Goal: Transaction & Acquisition: Purchase product/service

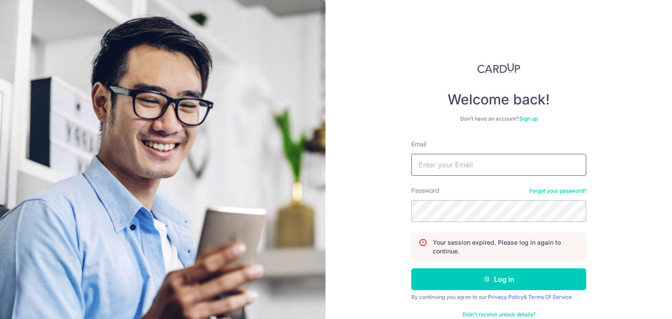
type input "[PERSON_NAME][EMAIL_ADDRESS][PERSON_NAME][DOMAIN_NAME]"
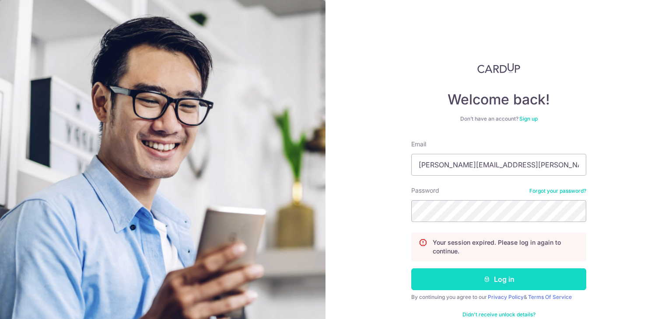
click at [510, 276] on button "Log in" at bounding box center [498, 280] width 175 height 22
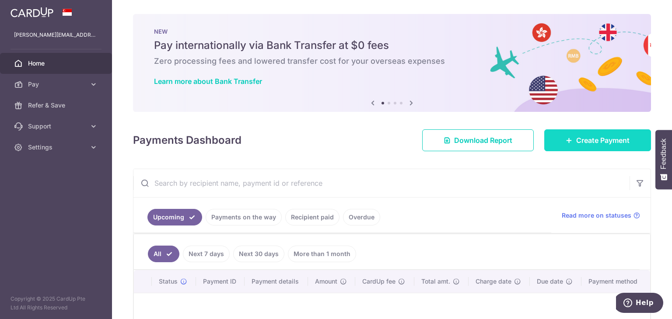
click at [602, 143] on span "Create Payment" at bounding box center [602, 140] width 53 height 10
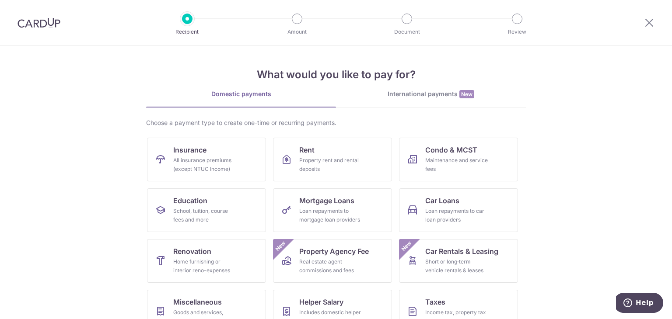
scroll to position [72, 0]
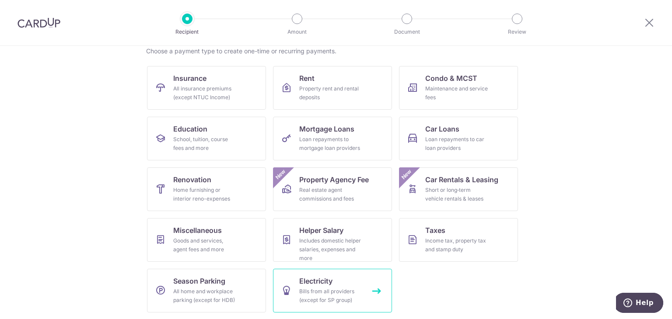
click at [338, 291] on div "Bills from all providers (except for SP group)" at bounding box center [330, 295] width 63 height 17
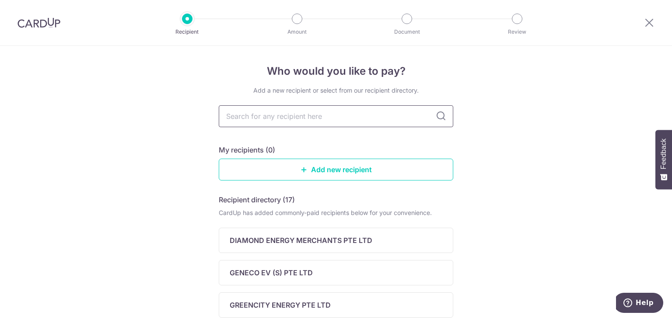
click at [394, 118] on input "text" at bounding box center [336, 116] width 234 height 22
type input "senoko"
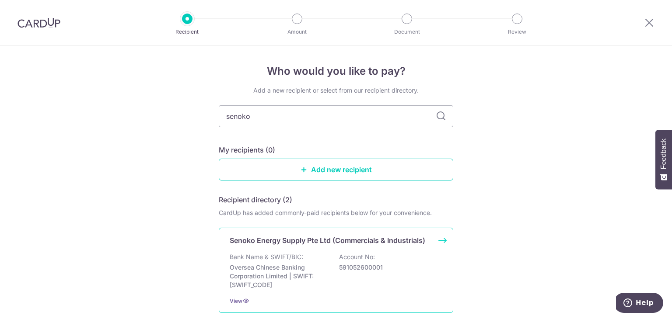
click at [272, 274] on p "Oversea Chinese Banking Corporation Limited | SWIFT: OCBCSGSGXXX" at bounding box center [279, 276] width 98 height 26
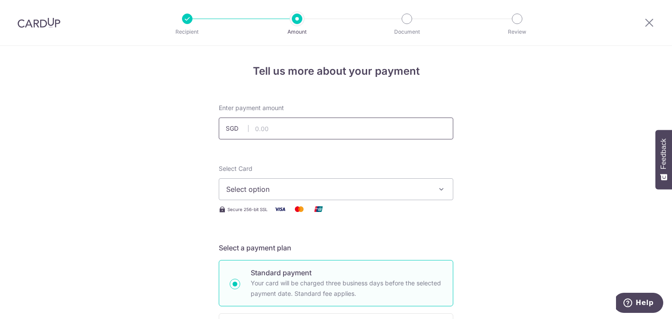
click at [291, 122] on input "text" at bounding box center [336, 129] width 234 height 22
type input "201.56"
click at [311, 192] on span "Select option" at bounding box center [328, 189] width 204 height 10
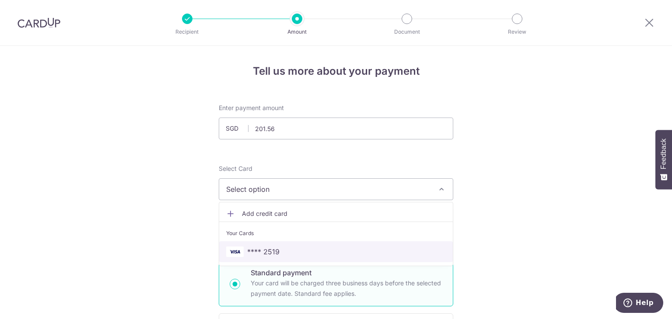
click at [302, 256] on span "**** 2519" at bounding box center [336, 252] width 220 height 10
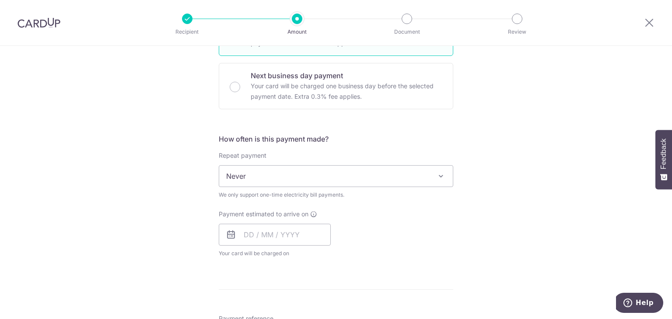
scroll to position [262, 0]
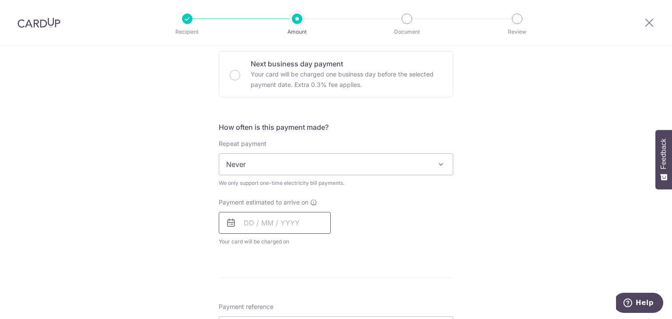
click at [311, 223] on input "text" at bounding box center [275, 223] width 112 height 22
click at [291, 304] on link "10" at bounding box center [289, 303] width 14 height 14
type input "[DATE]"
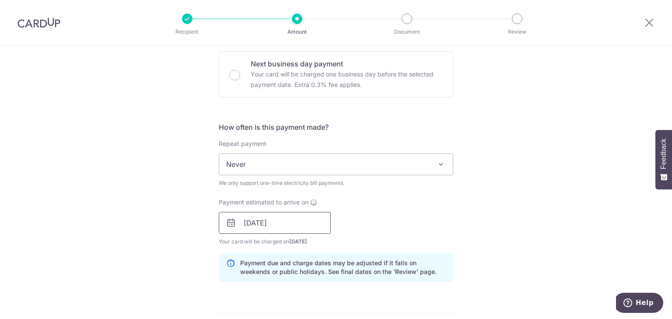
click at [289, 227] on input "[DATE]" at bounding box center [275, 223] width 112 height 22
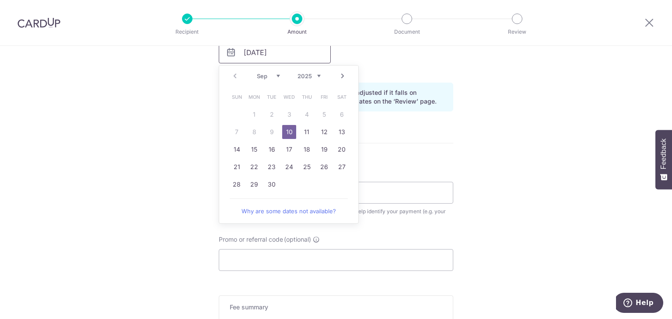
scroll to position [437, 0]
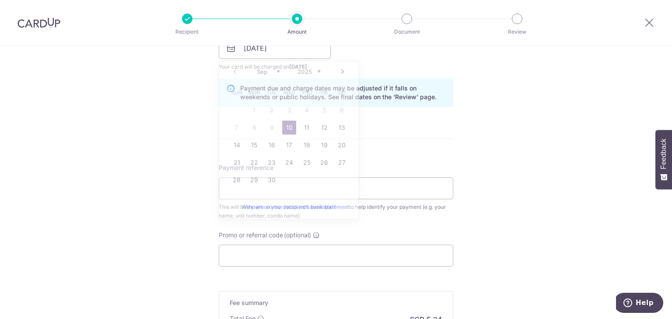
click at [527, 209] on div "Tell us more about your payment Enter payment amount SGD 201.56 201.56 Select C…" at bounding box center [336, 28] width 672 height 839
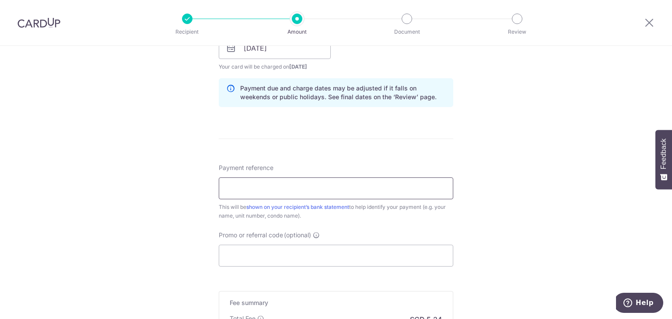
click at [373, 195] on input "Payment reference" at bounding box center [336, 189] width 234 height 22
type input "27 Sin Ming Walk 10-17 S573918"
click at [321, 257] on input "Promo or referral code (optional)" at bounding box center [336, 256] width 234 height 22
type input "o"
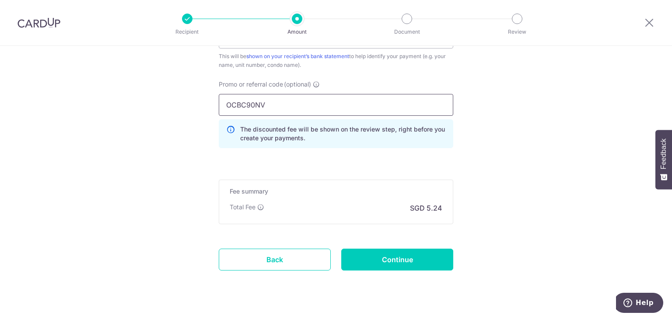
scroll to position [604, 0]
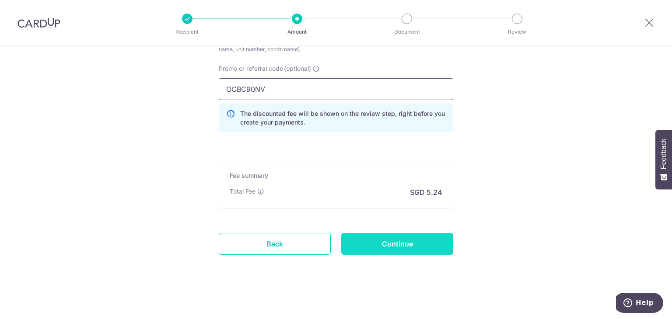
type input "OCBC90NV"
click at [384, 244] on input "Continue" at bounding box center [397, 244] width 112 height 22
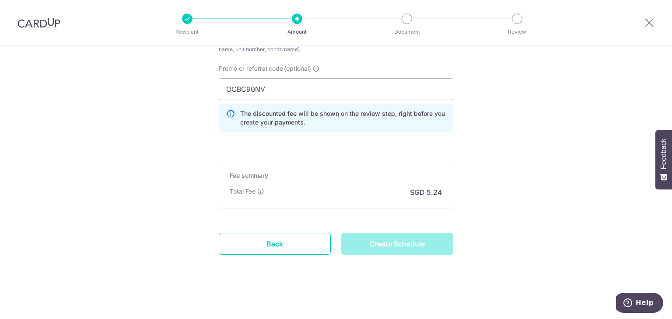
type input "Create Schedule"
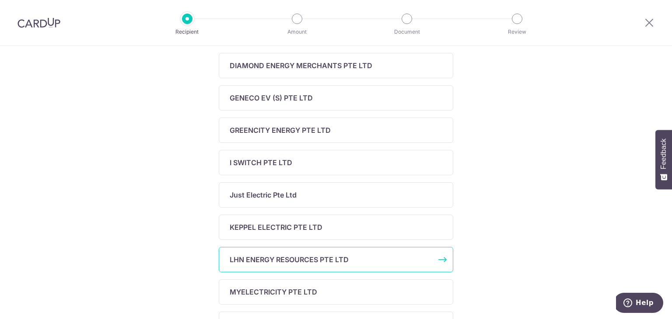
scroll to position [262, 0]
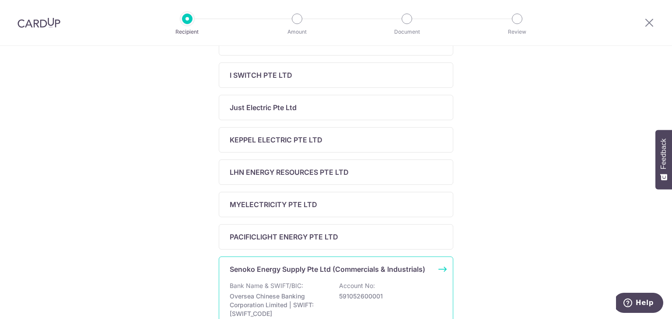
click at [331, 295] on div "Bank Name & SWIFT/BIC: Oversea Chinese Banking Corporation Limited | SWIFT: [SW…" at bounding box center [336, 300] width 213 height 37
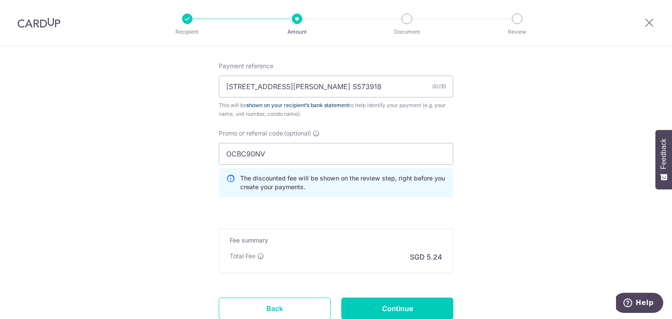
scroll to position [604, 0]
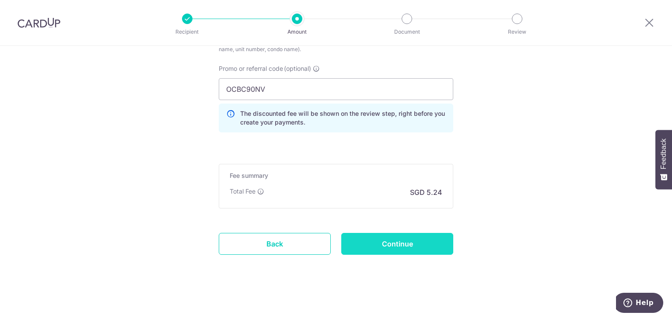
click at [391, 244] on input "Continue" at bounding box center [397, 244] width 112 height 22
type input "Update Schedule"
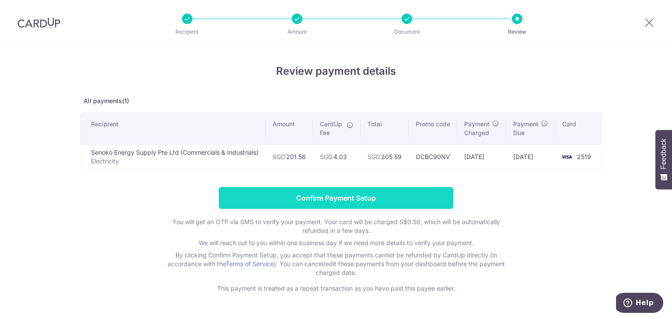
click at [374, 198] on input "Confirm Payment Setup" at bounding box center [336, 198] width 234 height 22
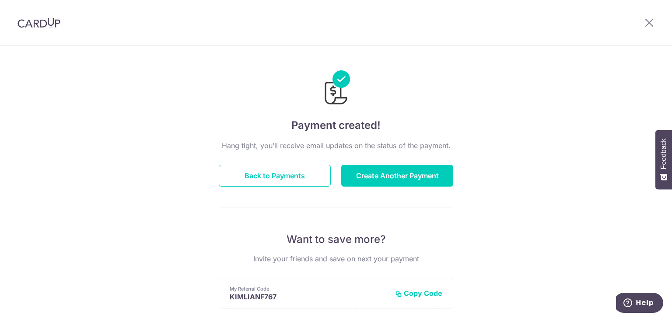
click at [45, 20] on img at bounding box center [38, 22] width 43 height 10
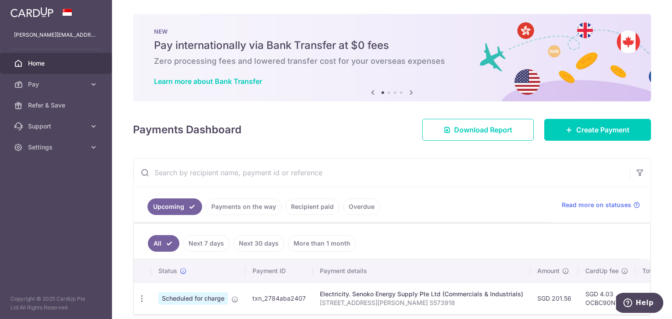
scroll to position [41, 0]
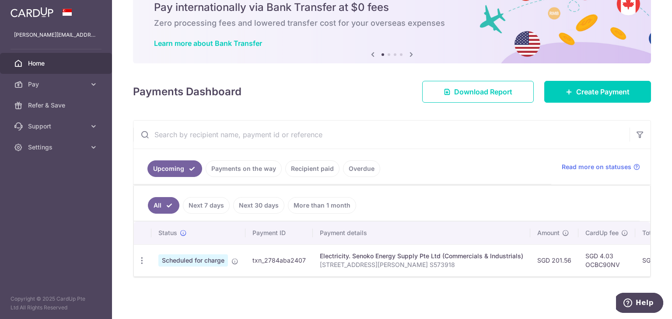
click at [228, 165] on link "Payments on the way" at bounding box center [244, 169] width 76 height 17
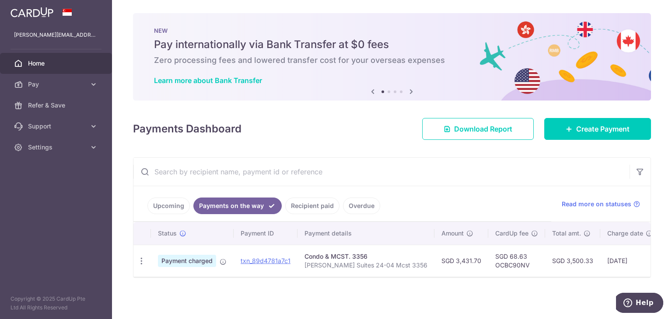
scroll to position [4, 0]
click at [176, 201] on link "Upcoming" at bounding box center [168, 206] width 42 height 17
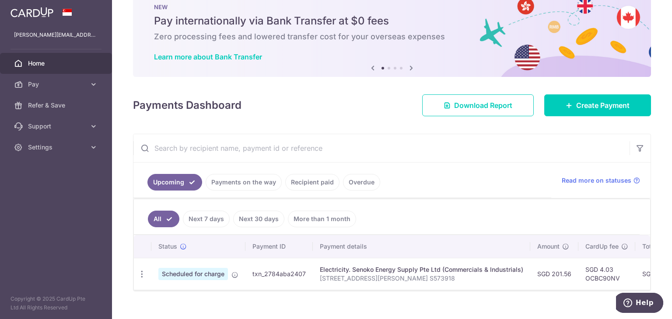
scroll to position [41, 0]
